Goal: Task Accomplishment & Management: Complete application form

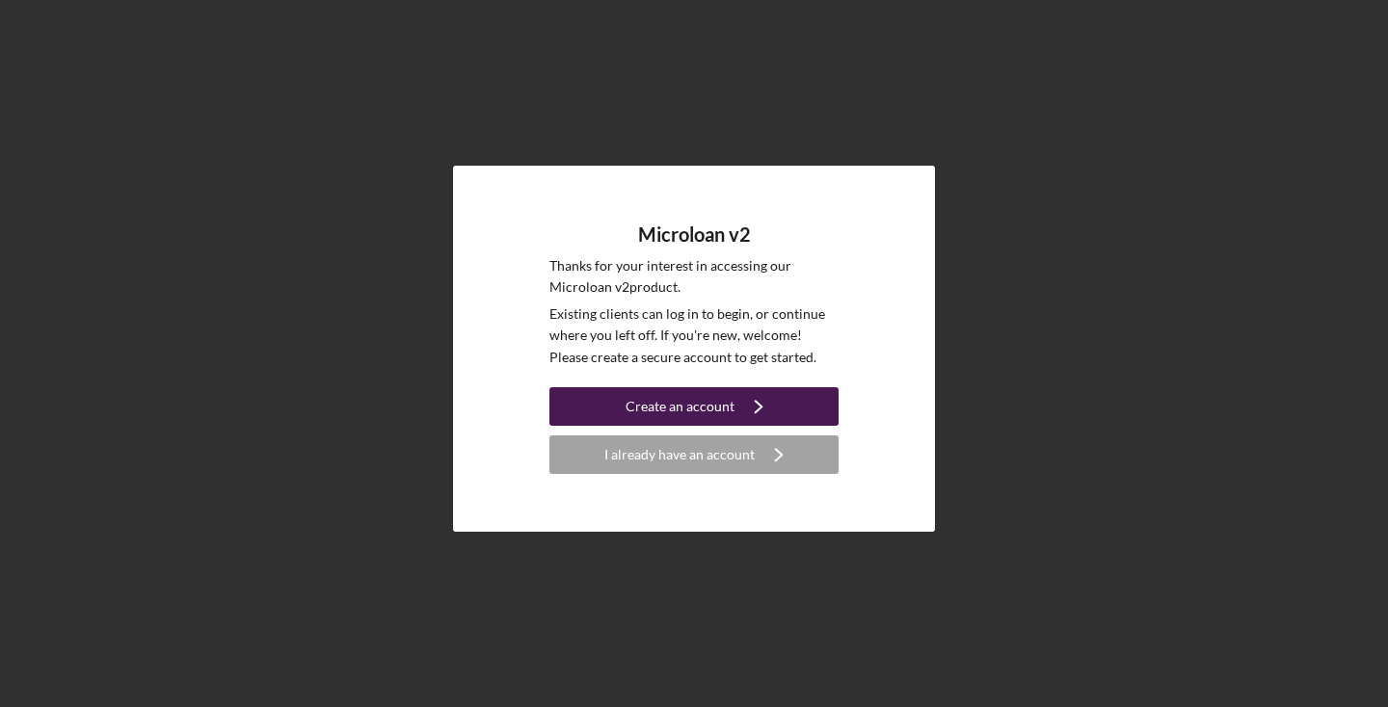
click at [725, 406] on div "Create an account" at bounding box center [679, 406] width 109 height 39
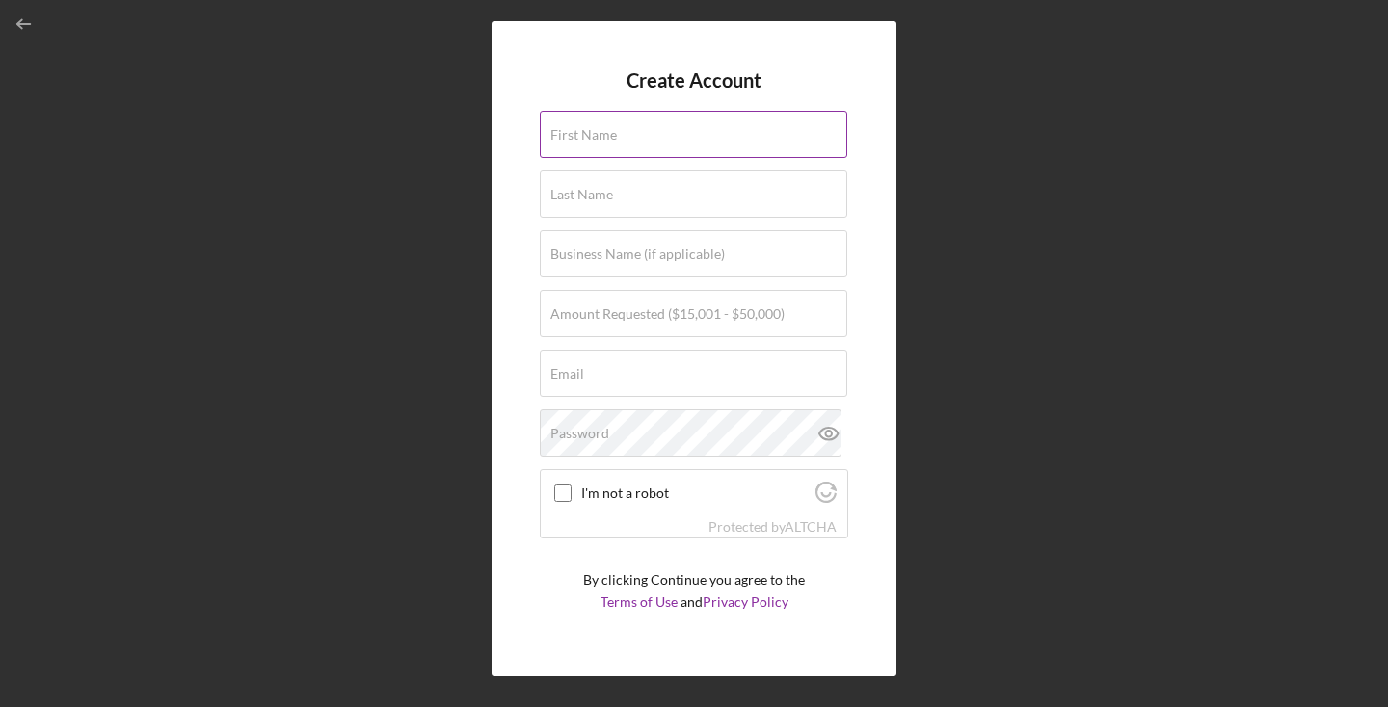
click at [624, 136] on input "First Name" at bounding box center [693, 134] width 307 height 46
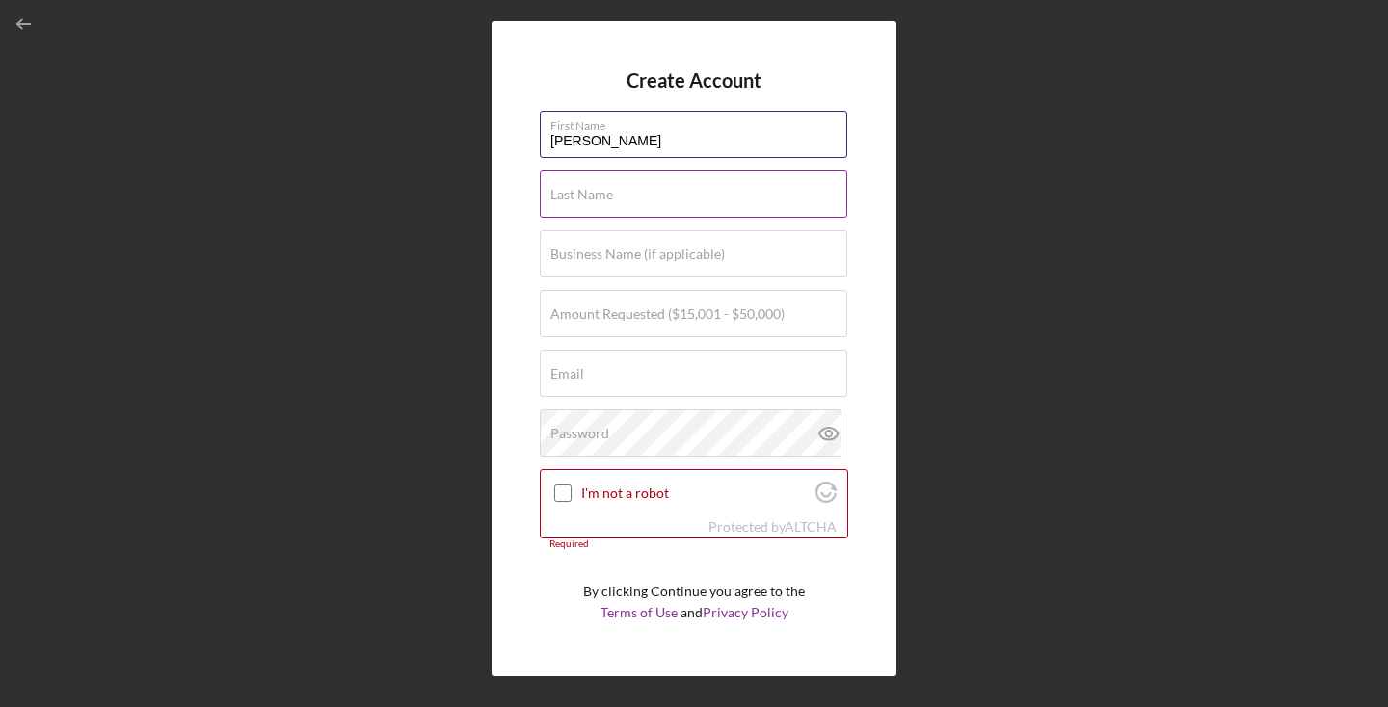
type input "[PERSON_NAME]"
click at [609, 193] on label "Last Name" at bounding box center [581, 194] width 63 height 15
click at [609, 193] on input "Last Name" at bounding box center [693, 194] width 307 height 46
type input "w"
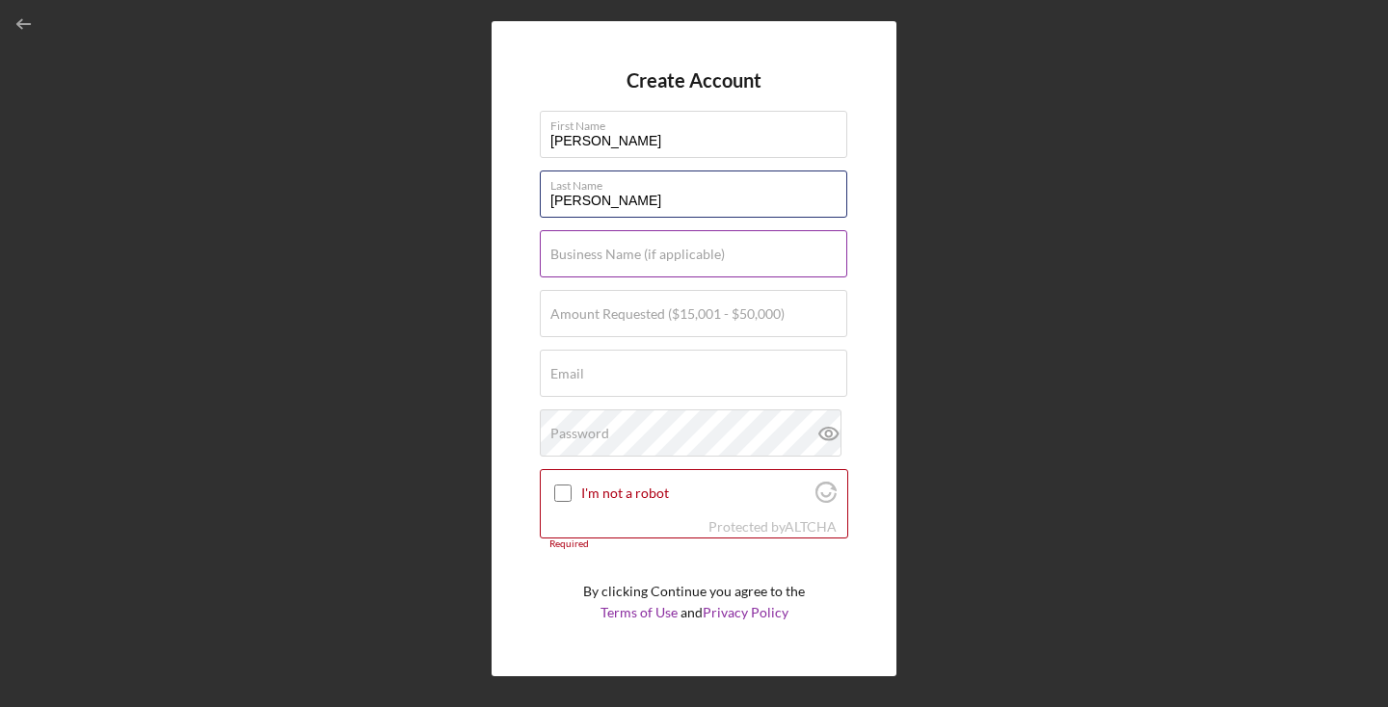
type input "[PERSON_NAME]"
click at [594, 255] on label "Business Name (if applicable)" at bounding box center [637, 254] width 174 height 15
click at [594, 255] on input "Business Name (if applicable)" at bounding box center [693, 253] width 307 height 46
type input "Nappily Naturals"
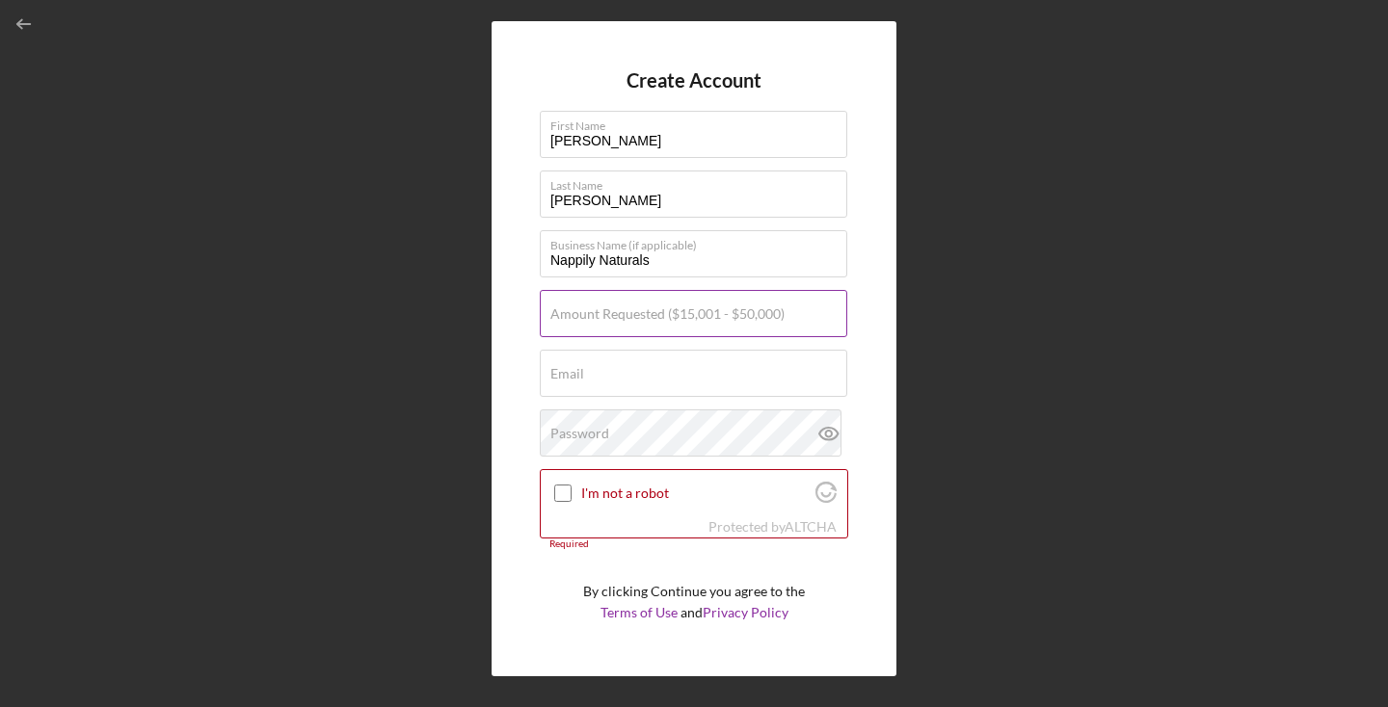
click at [593, 311] on label "Amount Requested ($15,001 - $50,000)" at bounding box center [667, 313] width 234 height 15
click at [593, 311] on input "Amount Requested ($15,001 - $50,000)" at bounding box center [693, 313] width 307 height 46
click at [602, 317] on input "$1,500,150,000" at bounding box center [693, 313] width 307 height 46
click at [658, 320] on input "$15,000,150,000" at bounding box center [693, 313] width 307 height 46
click at [610, 317] on input "$15,000,150,000" at bounding box center [693, 313] width 307 height 46
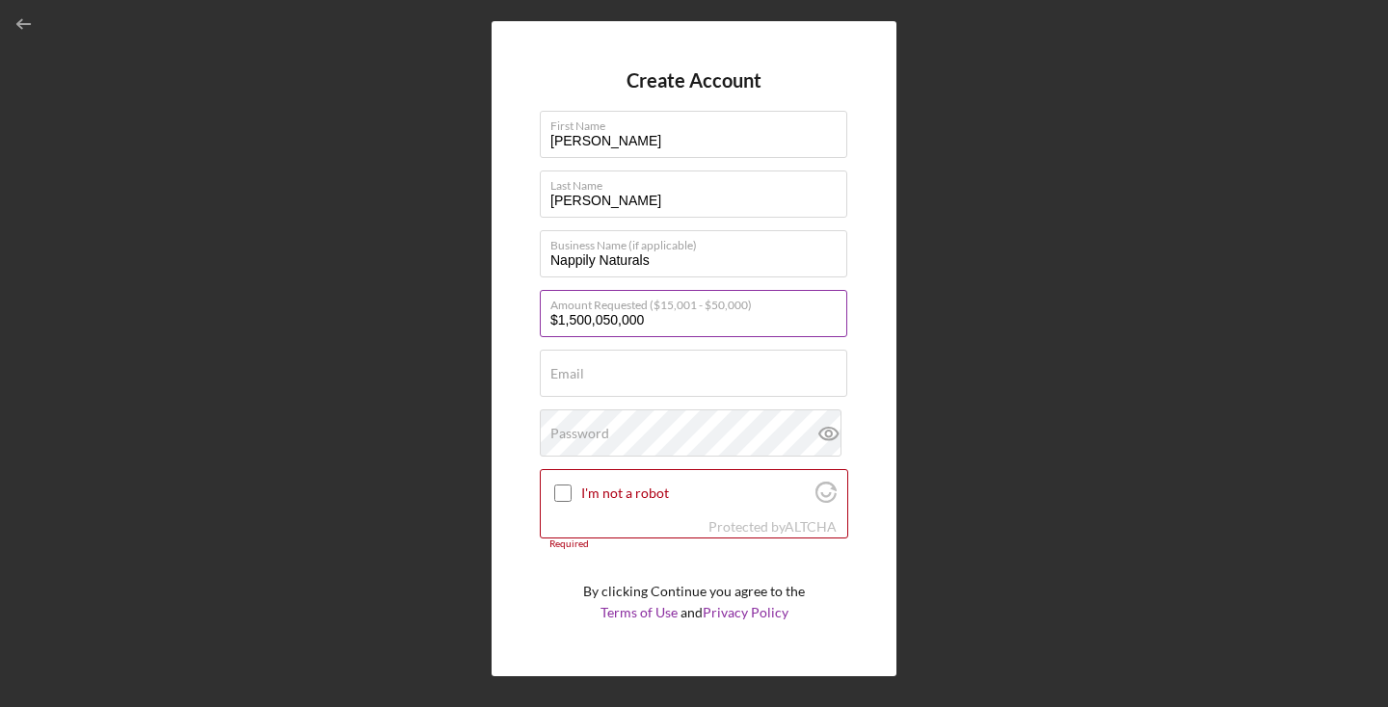
click at [651, 322] on input "$1,500,050,000" at bounding box center [693, 313] width 307 height 46
type input "$"
type input "$50,000"
click at [637, 383] on input "Email" at bounding box center [693, 373] width 307 height 46
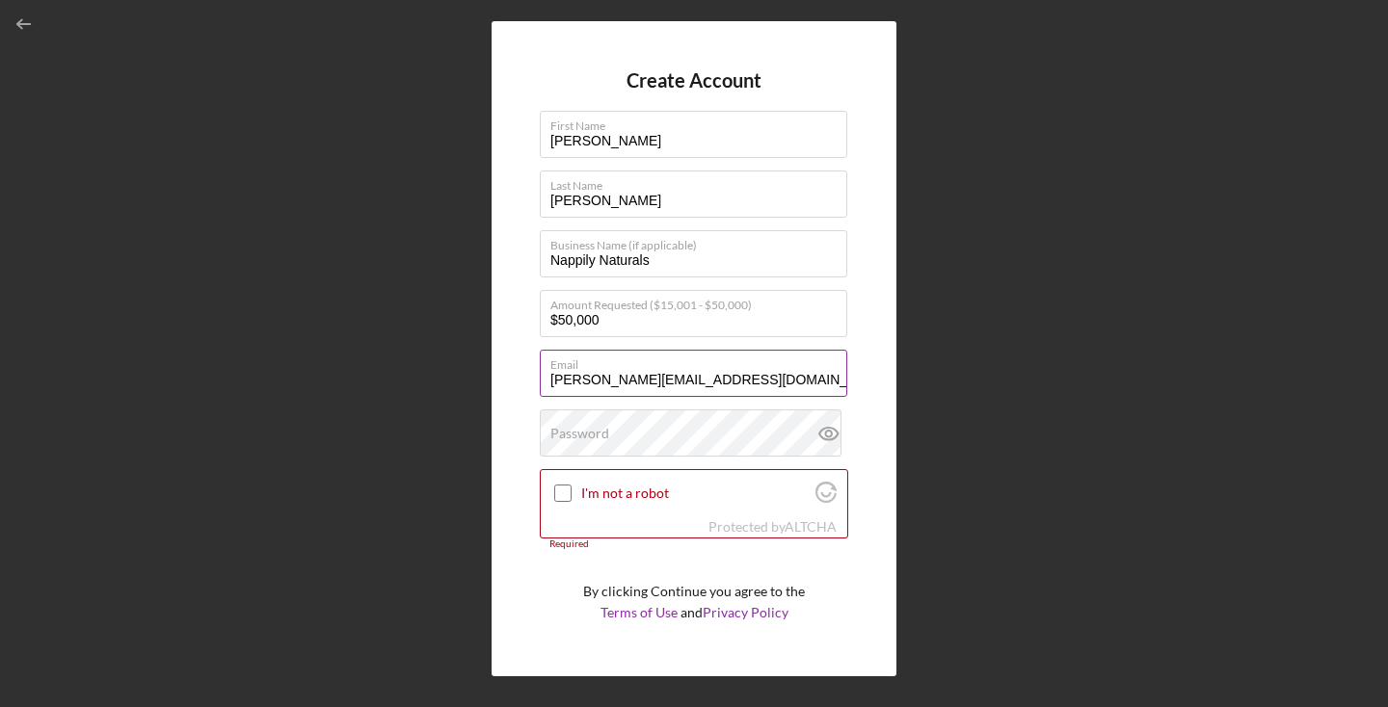
click at [590, 377] on input "[PERSON_NAME][EMAIL_ADDRESS][DOMAIN_NAME]" at bounding box center [693, 373] width 307 height 46
type input "[EMAIL_ADDRESS][DOMAIN_NAME]"
click at [575, 433] on label "Password" at bounding box center [579, 433] width 59 height 15
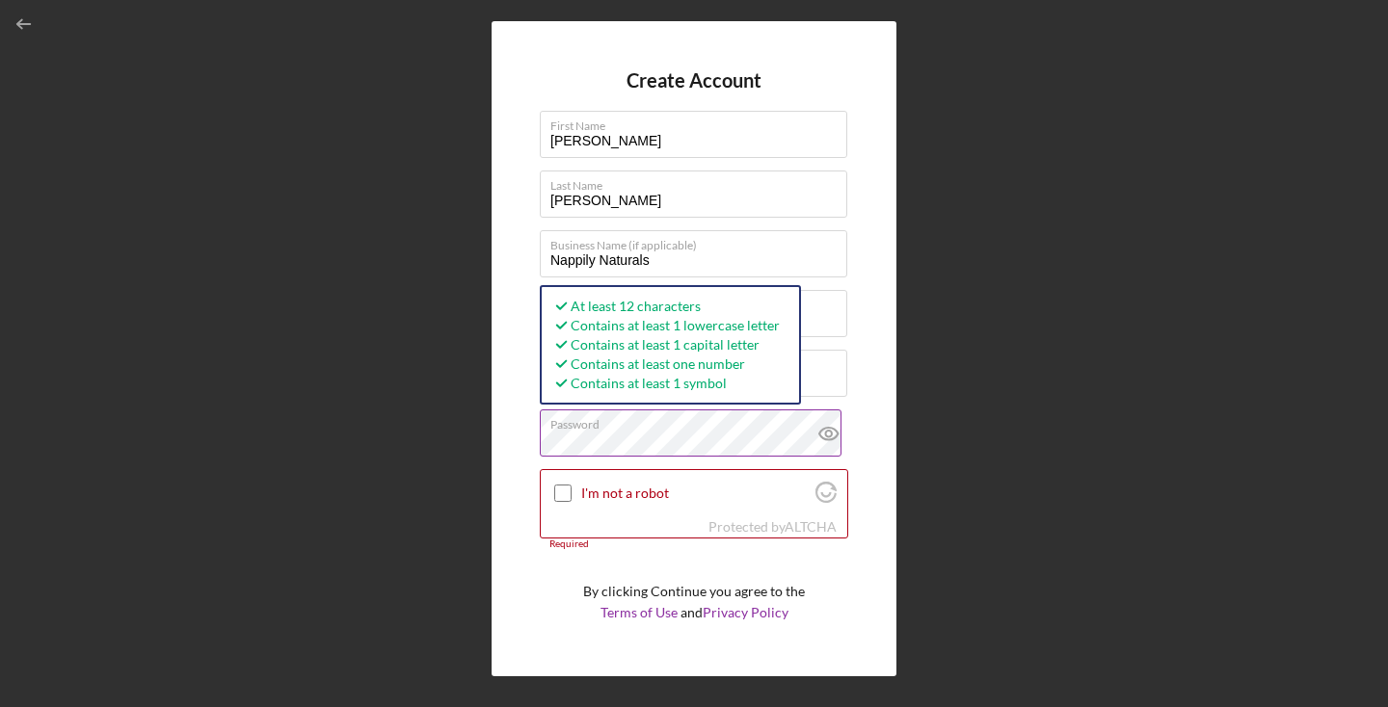
click at [822, 428] on icon at bounding box center [828, 434] width 18 height 13
click at [563, 486] on input "I'm not a robot" at bounding box center [562, 493] width 17 height 17
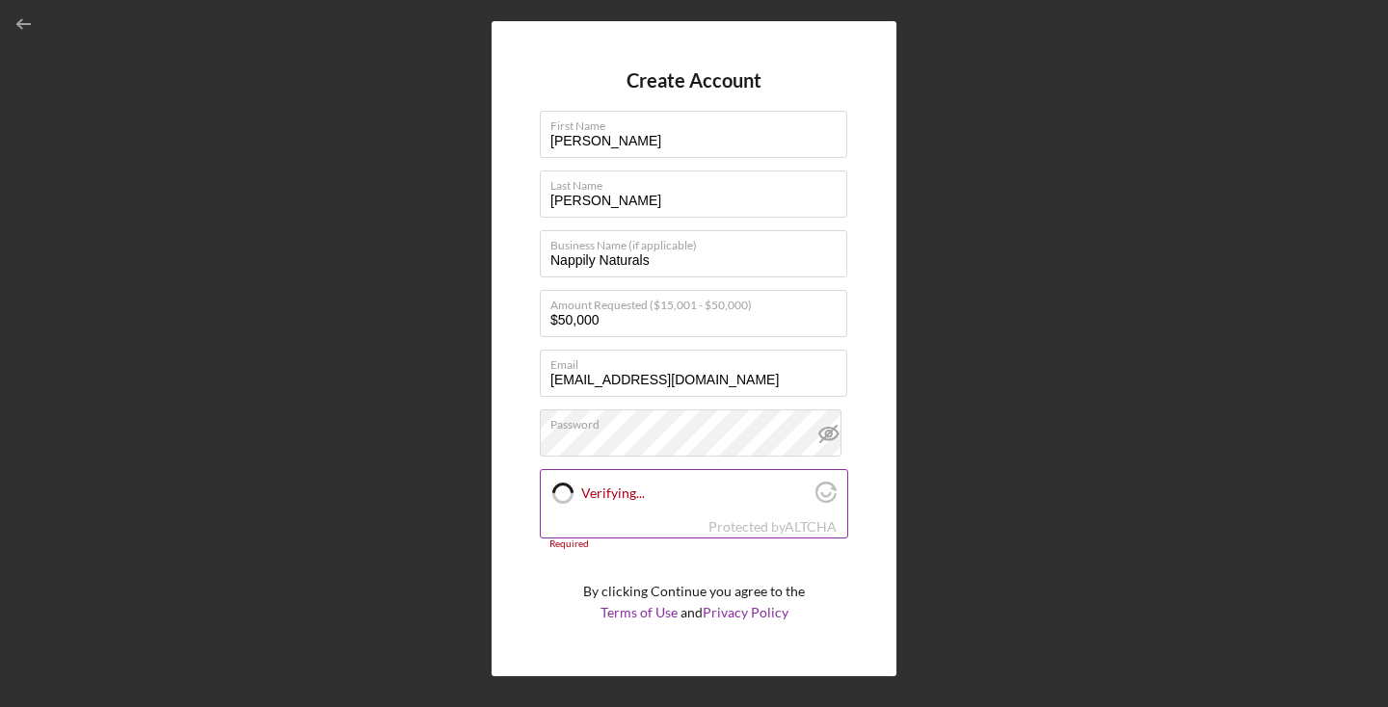
checkbox input "true"
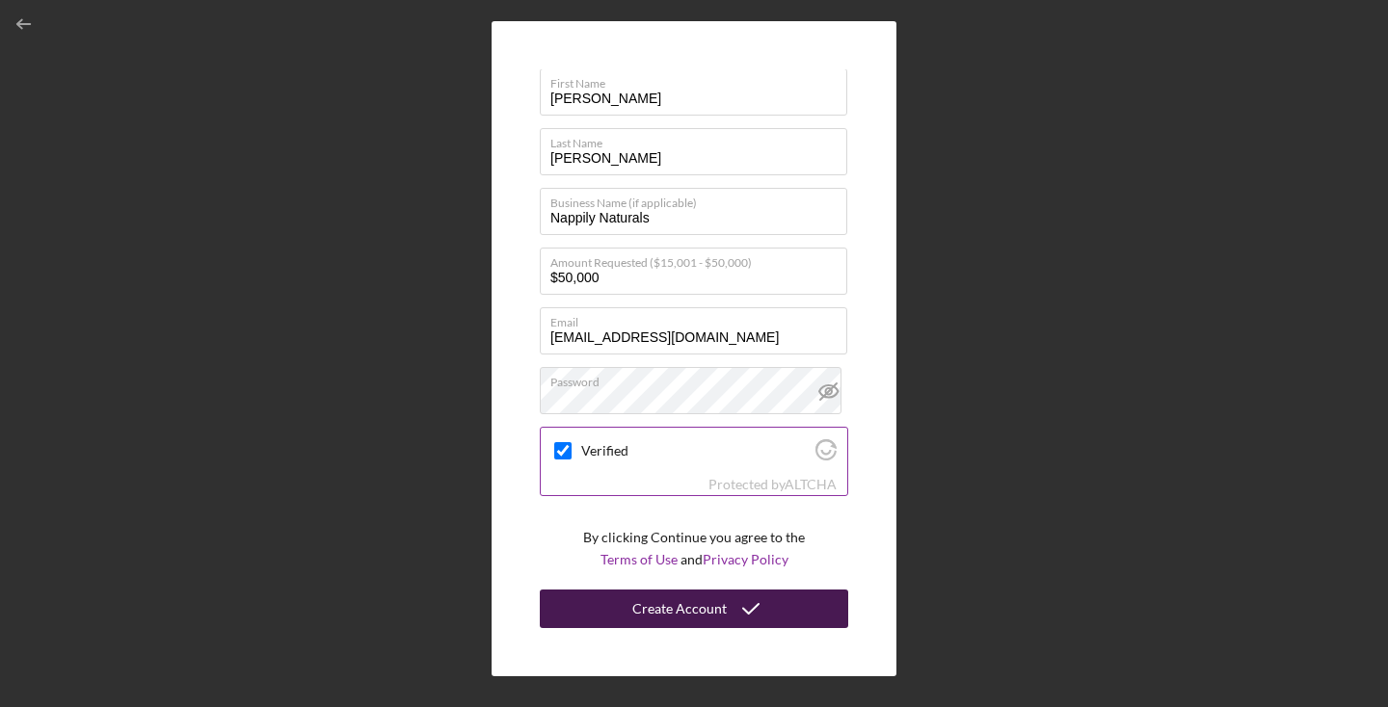
click at [779, 604] on button "Create Account" at bounding box center [694, 609] width 308 height 39
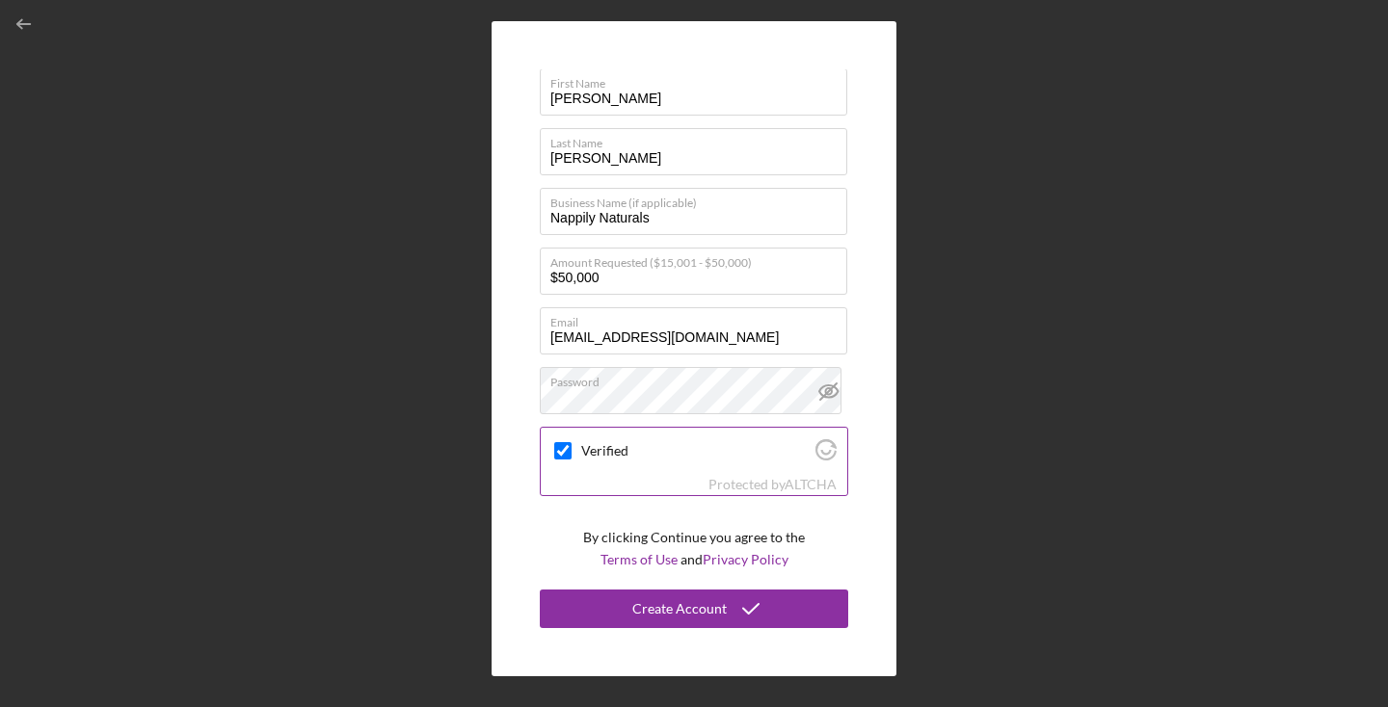
click at [965, 497] on div "Create Account First Name [PERSON_NAME] Last Name [PERSON_NAME] Business Name (…" at bounding box center [694, 349] width 1368 height 698
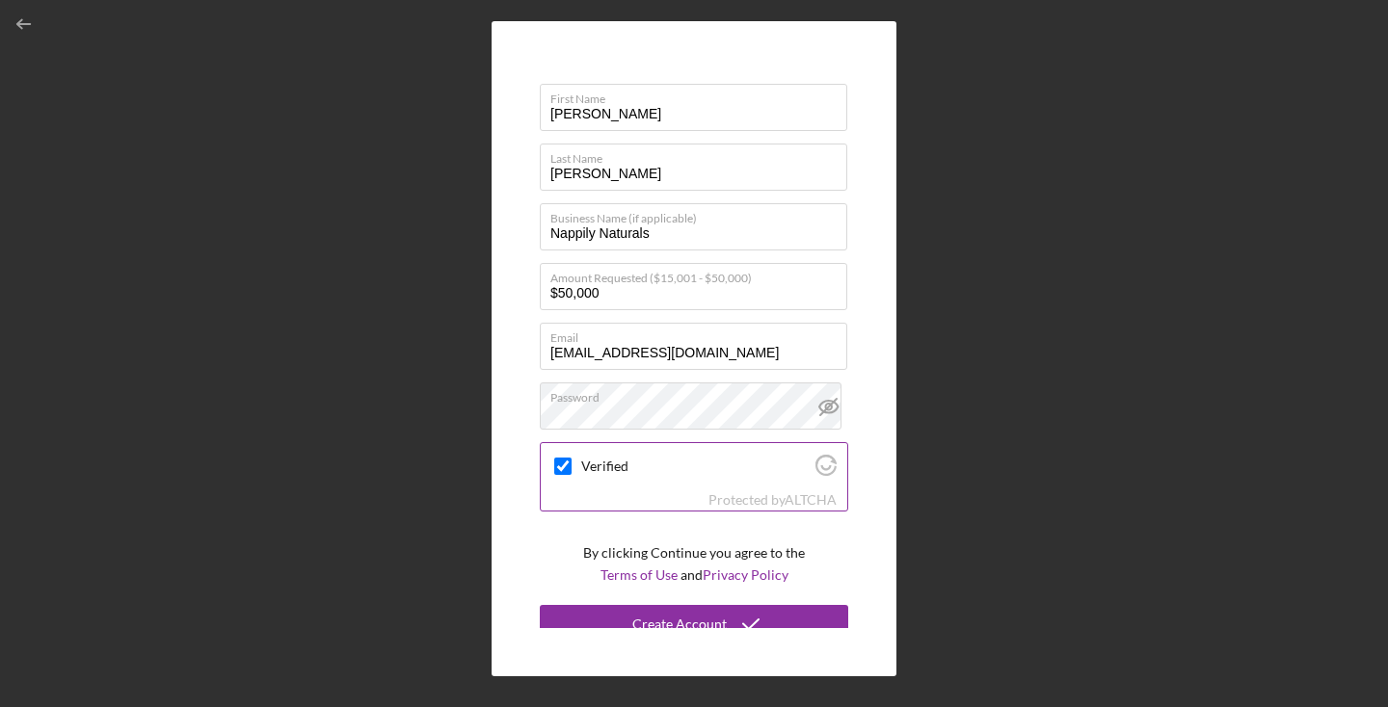
scroll to position [0, 0]
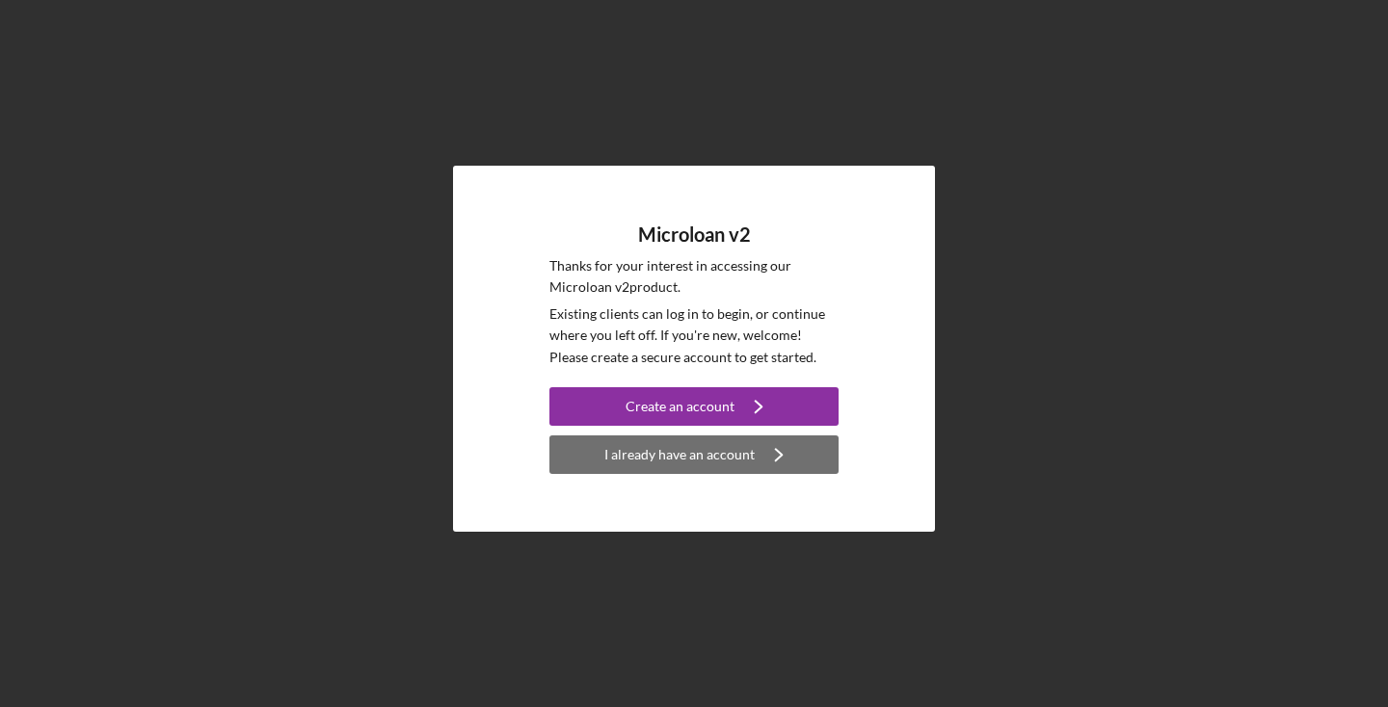
click at [748, 452] on div "I already have an account" at bounding box center [679, 455] width 150 height 39
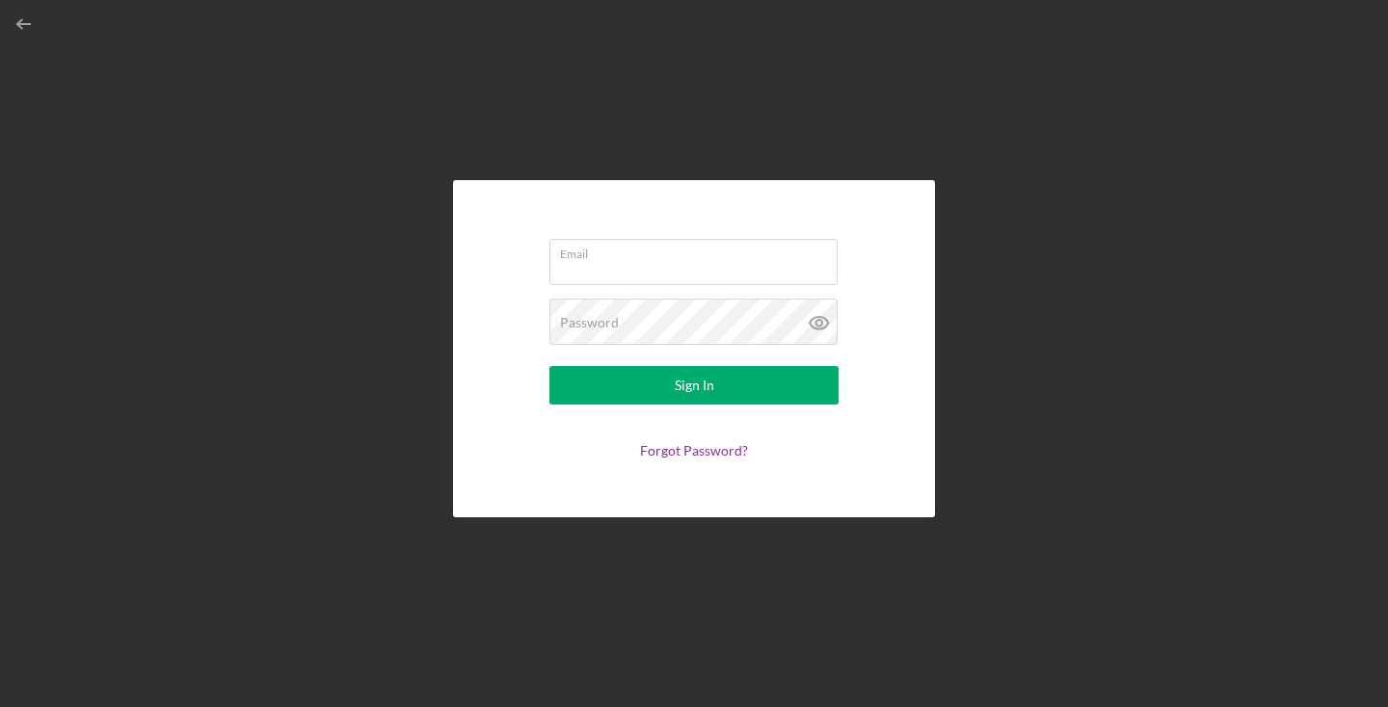
type input "[EMAIL_ADDRESS][DOMAIN_NAME]"
click at [820, 320] on icon at bounding box center [818, 323] width 6 height 6
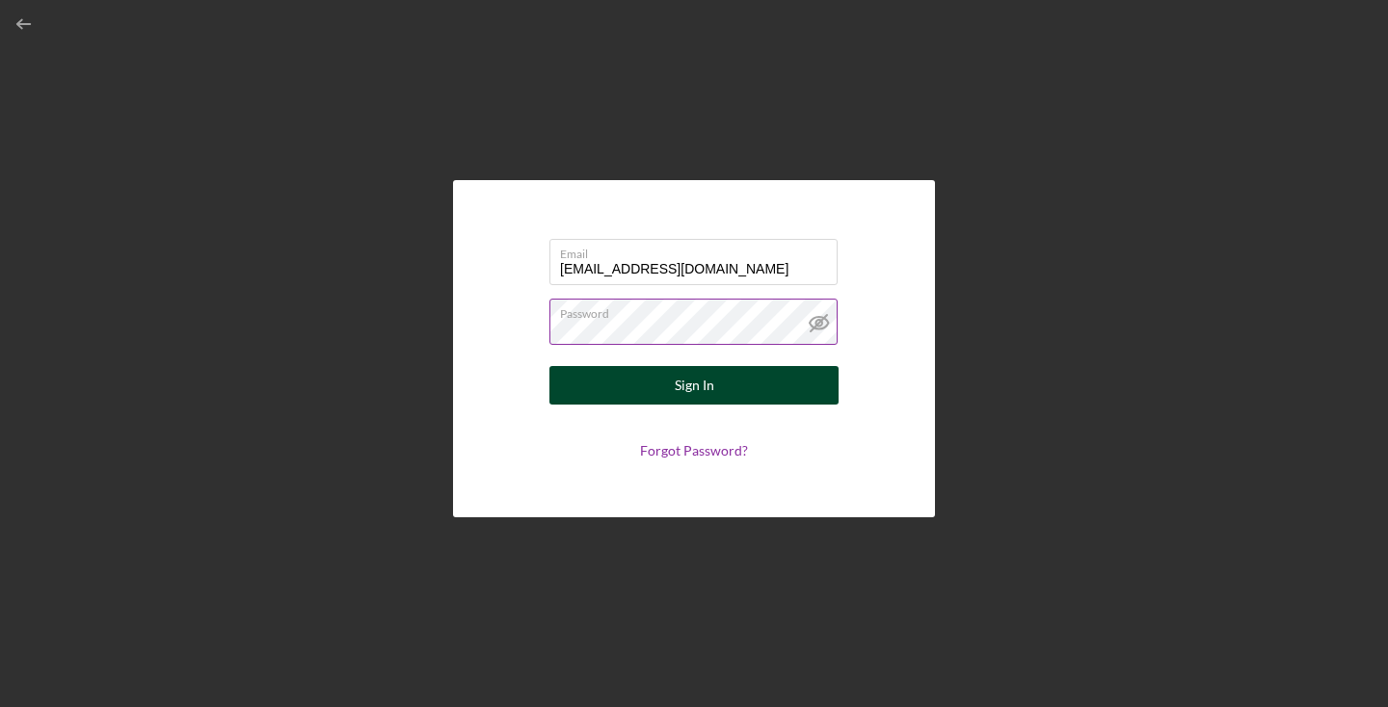
click at [724, 383] on button "Sign In" at bounding box center [693, 385] width 289 height 39
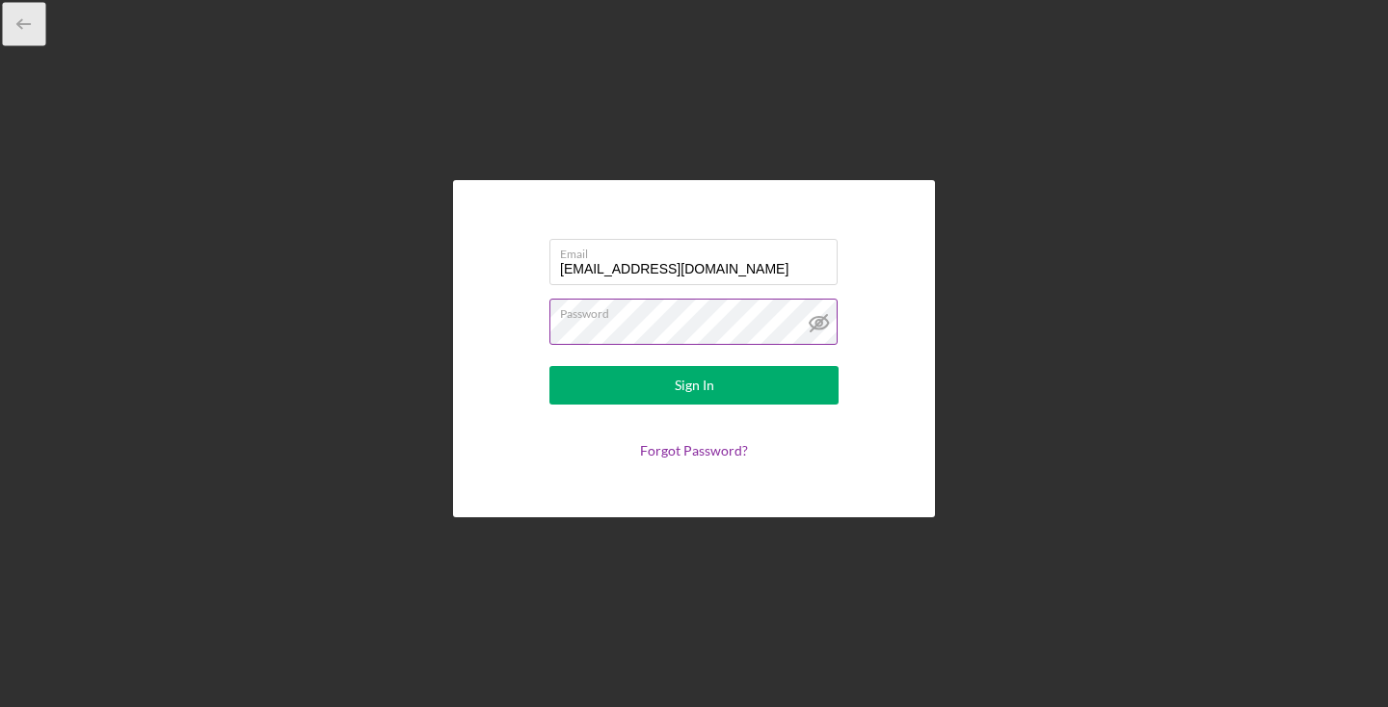
click at [22, 18] on icon "button" at bounding box center [24, 24] width 43 height 43
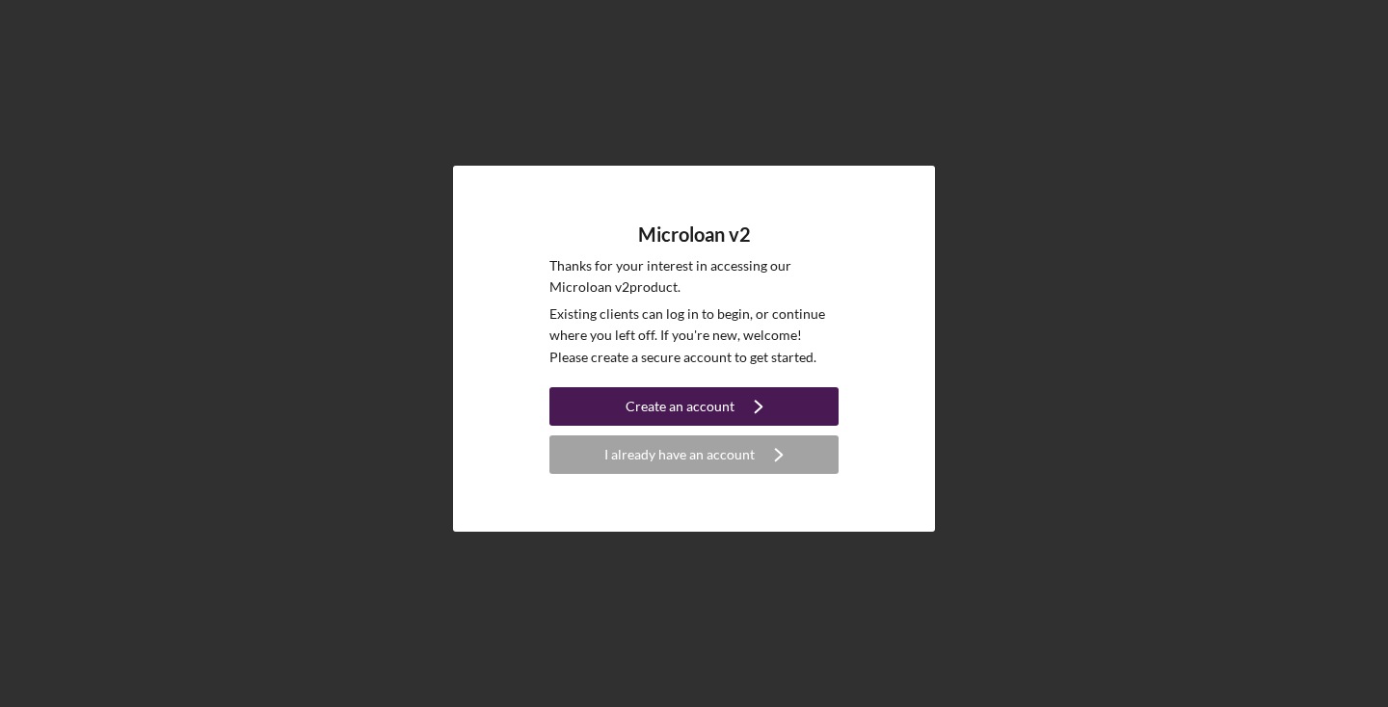
click at [653, 404] on div "Create an account" at bounding box center [679, 406] width 109 height 39
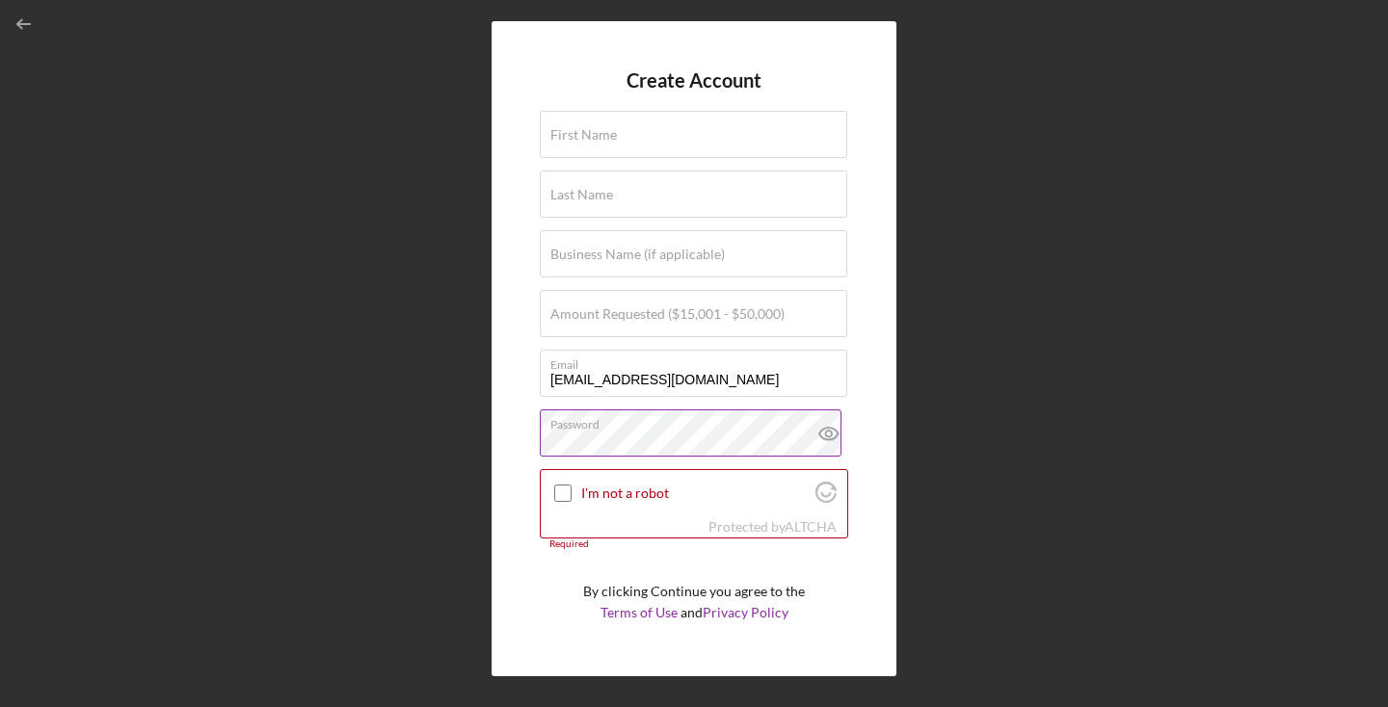
click at [823, 430] on icon at bounding box center [829, 434] width 48 height 48
click at [580, 141] on label "First Name" at bounding box center [583, 134] width 66 height 15
click at [580, 141] on input "First Name" at bounding box center [693, 134] width 307 height 46
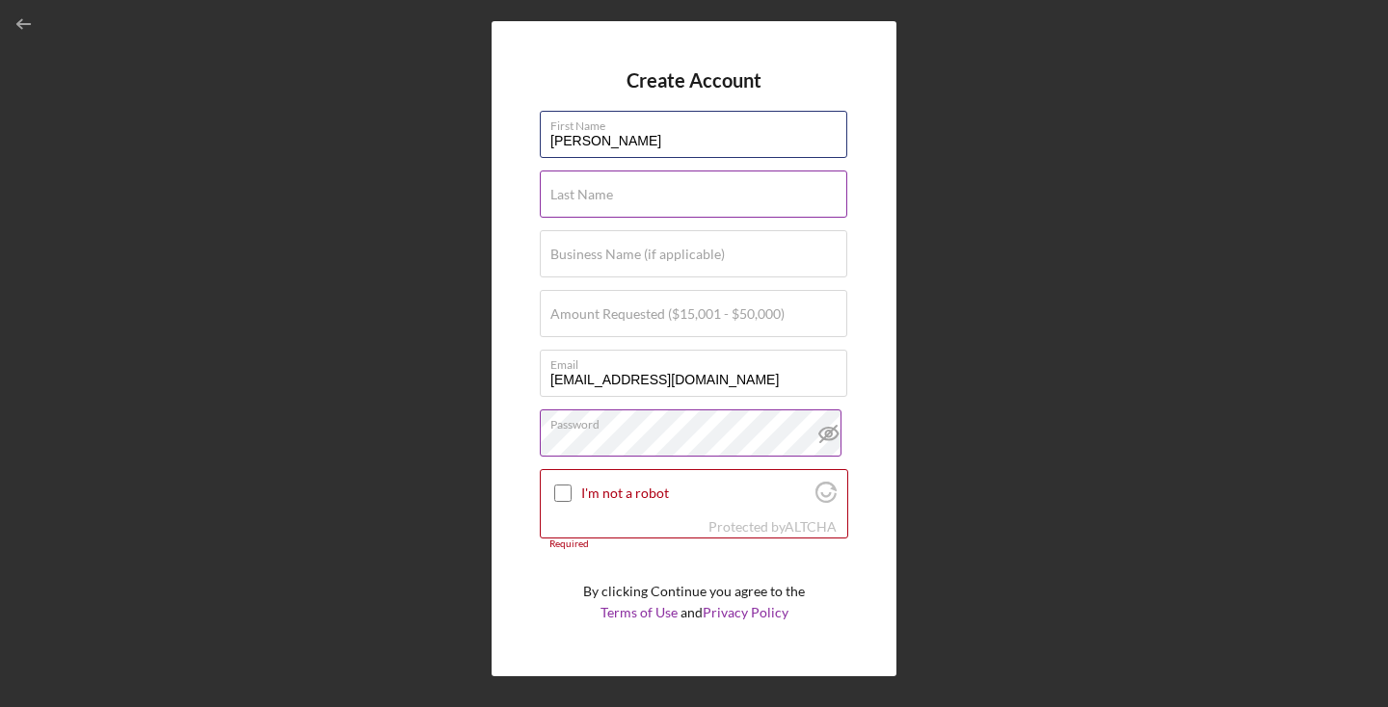
type input "[PERSON_NAME]"
click at [559, 194] on label "Last Name" at bounding box center [581, 194] width 63 height 15
click at [559, 194] on input "Last Name" at bounding box center [693, 194] width 307 height 46
type input "[PERSON_NAME]"
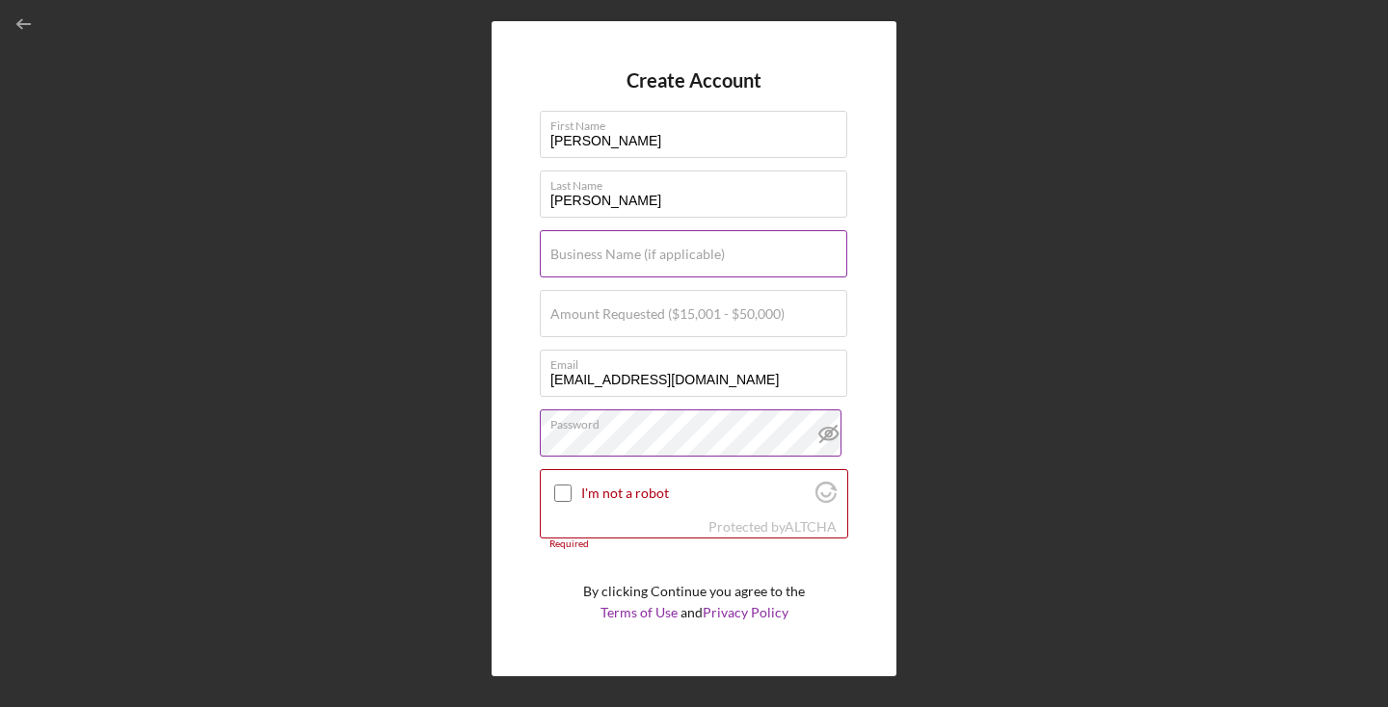
click at [651, 256] on label "Business Name (if applicable)" at bounding box center [637, 254] width 174 height 15
click at [651, 256] on input "Business Name (if applicable)" at bounding box center [693, 253] width 307 height 46
type input "Nappily Naturals"
click at [634, 313] on label "Amount Requested ($15,001 - $50,000)" at bounding box center [667, 313] width 234 height 15
click at [634, 313] on input "Amount Requested ($15,001 - $50,000)" at bounding box center [693, 313] width 307 height 46
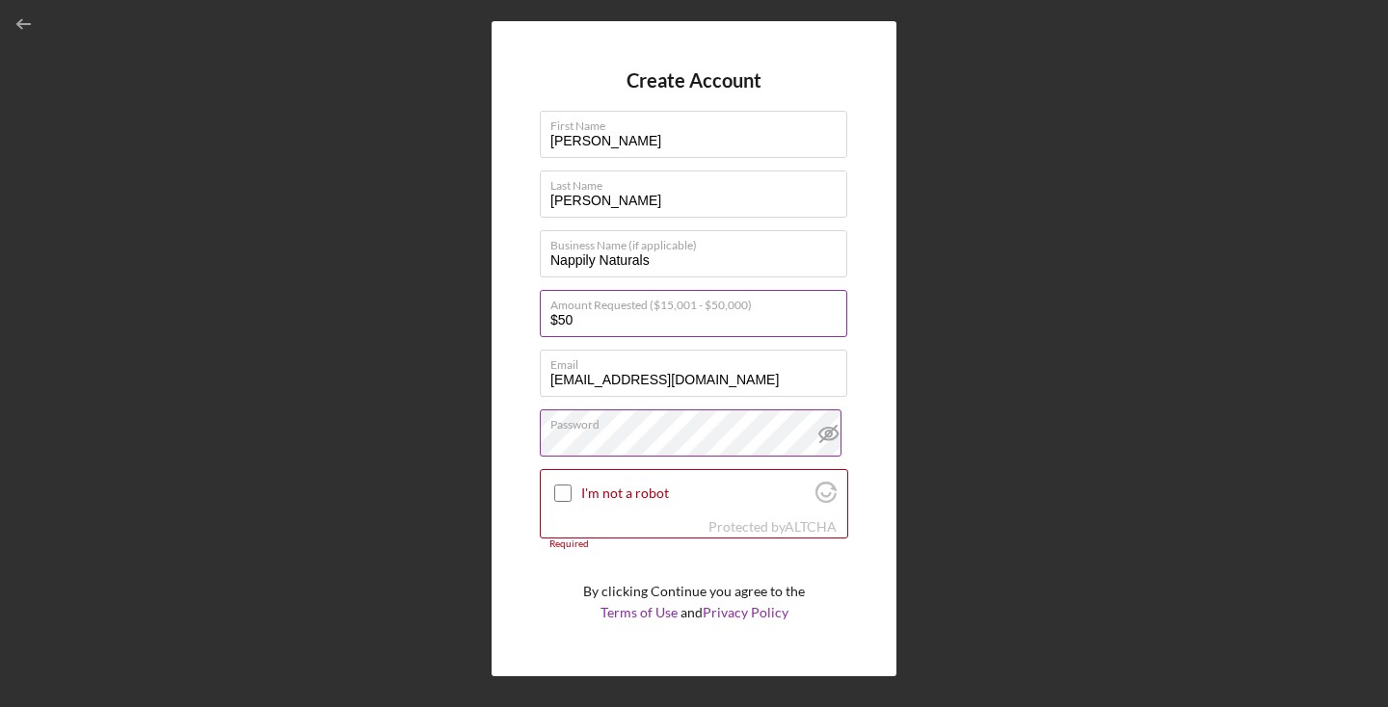
type input "$50,000"
click at [561, 495] on input "I'm not a robot" at bounding box center [562, 493] width 17 height 17
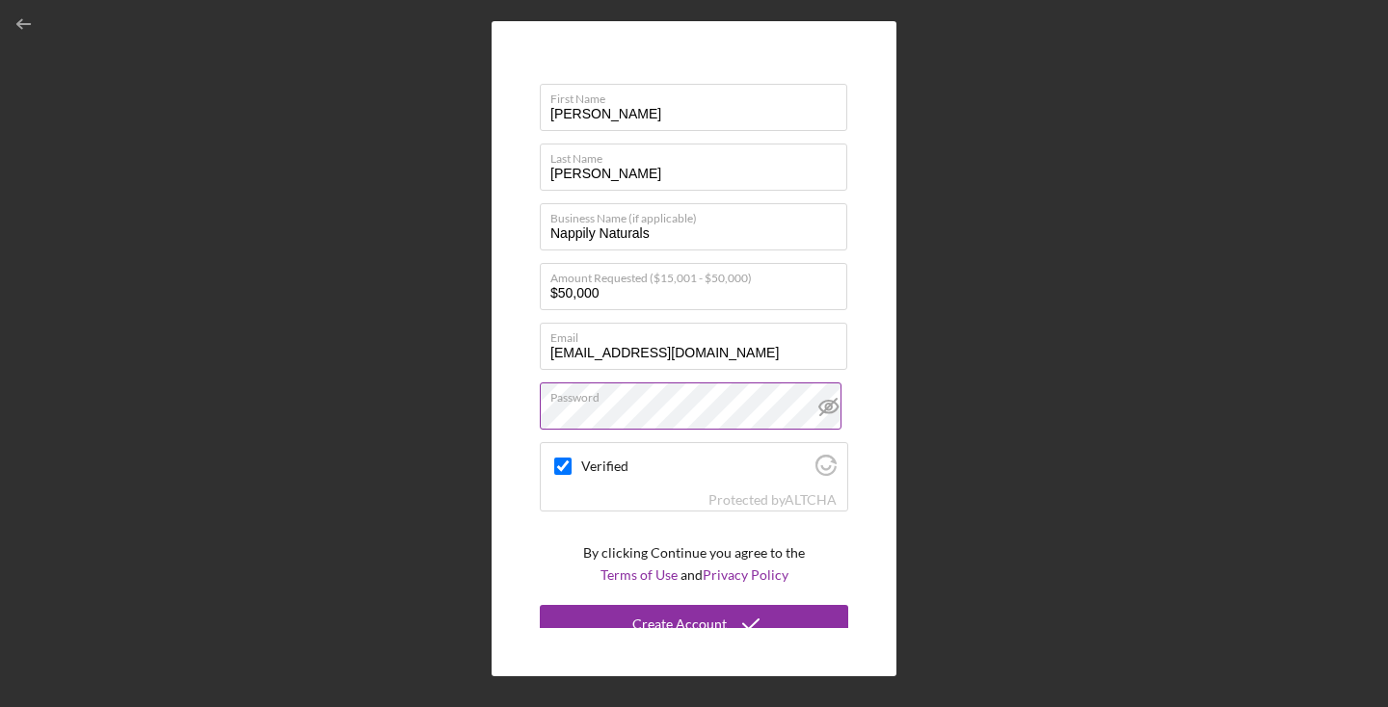
scroll to position [42, 0]
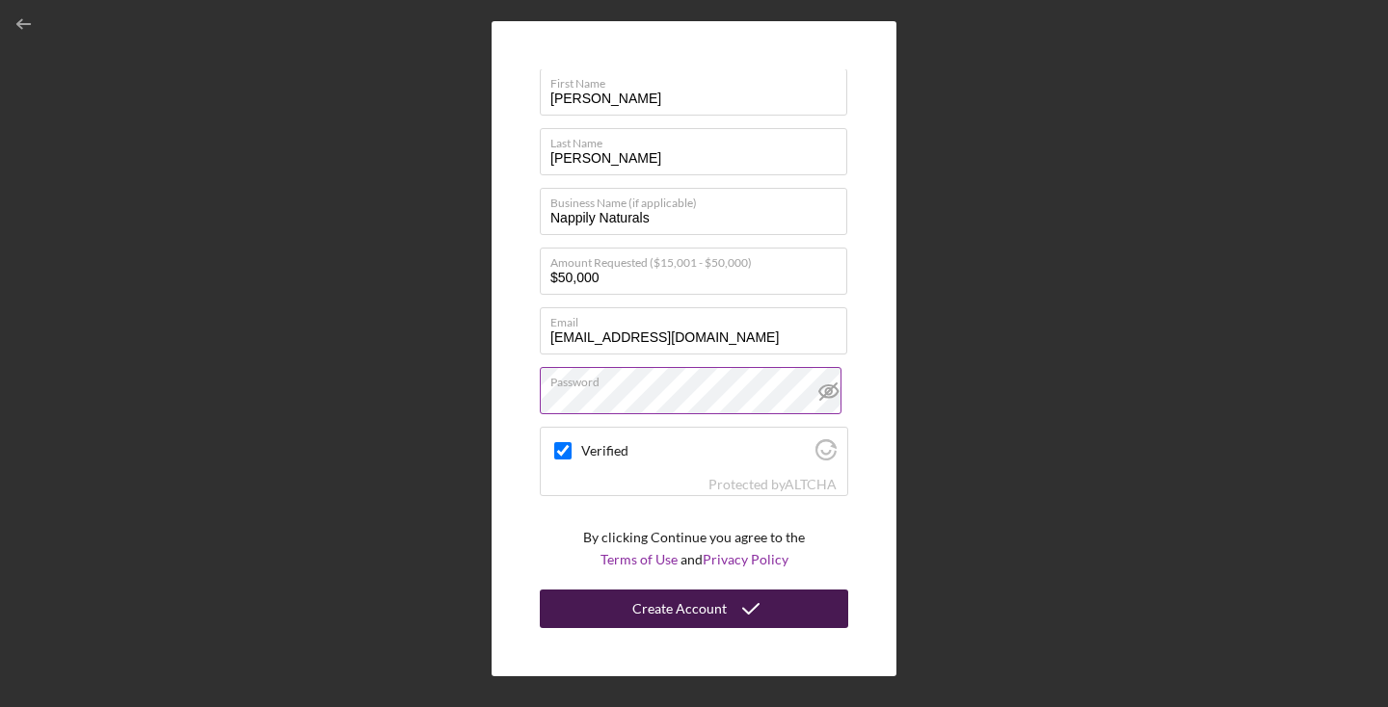
click at [688, 614] on div "Create Account" at bounding box center [679, 609] width 94 height 39
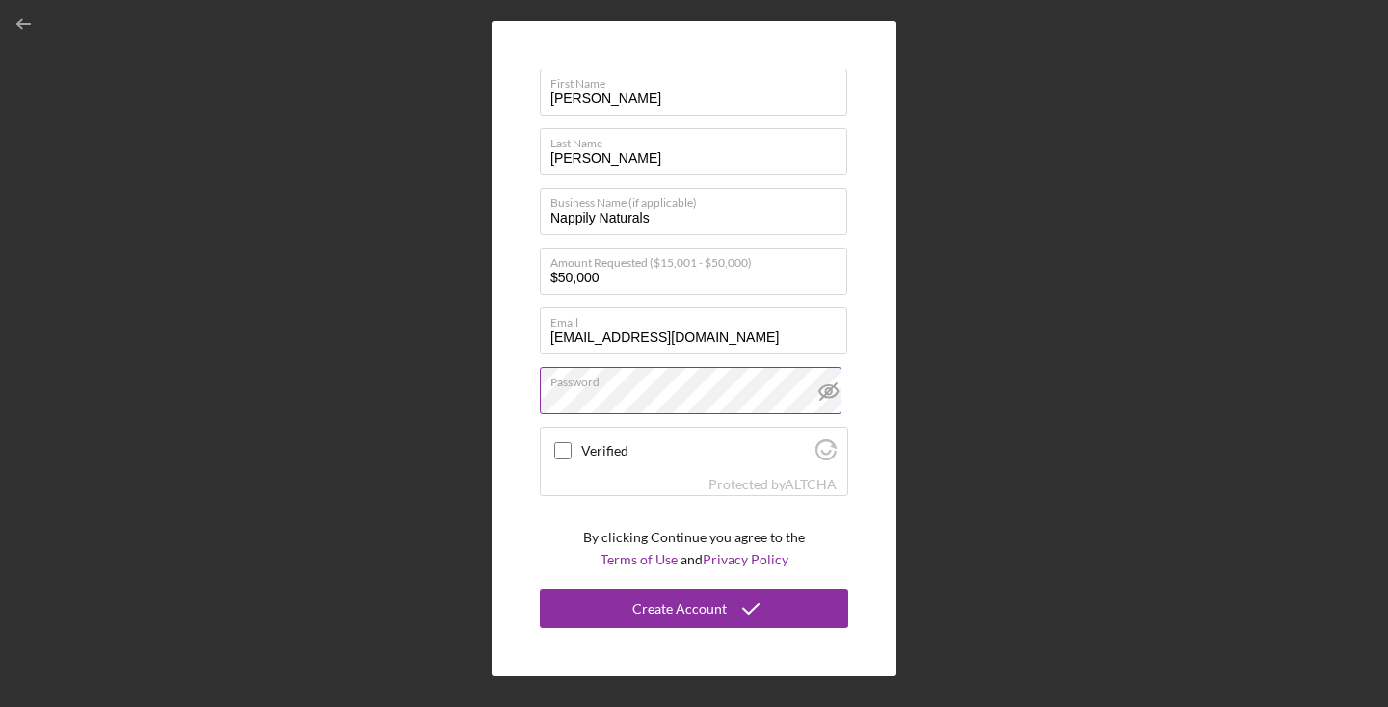
checkbox input "true"
